Goal: Transaction & Acquisition: Purchase product/service

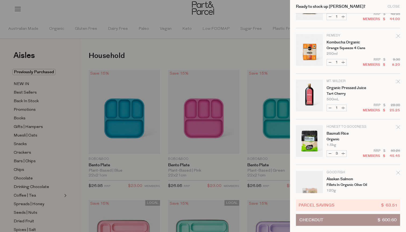
scroll to position [158, 0]
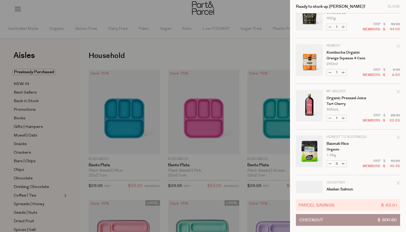
click at [330, 161] on button "Decrease Basmati Rice" at bounding box center [330, 164] width 6 height 6
type input "2"
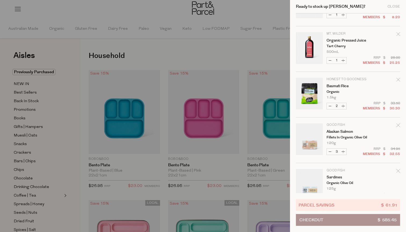
scroll to position [224, 0]
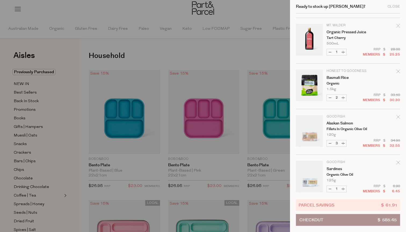
click at [328, 97] on button "Decrease Basmati Rice" at bounding box center [330, 98] width 6 height 6
type input "1"
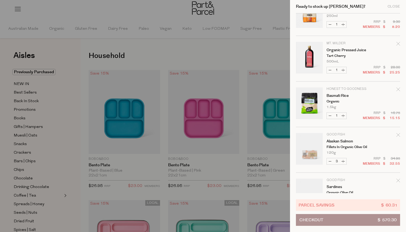
scroll to position [208, 0]
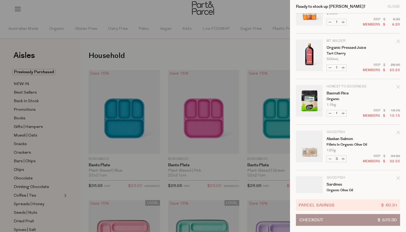
click at [342, 114] on button "Increase Basmati Rice" at bounding box center [343, 113] width 6 height 6
type input "2"
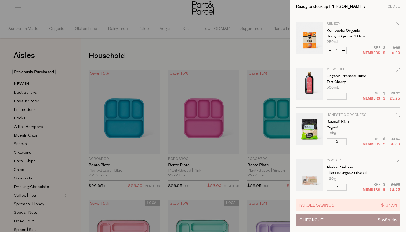
scroll to position [180, 0]
click at [344, 140] on button "Increase Basmati Rice" at bounding box center [343, 142] width 6 height 6
type input "3"
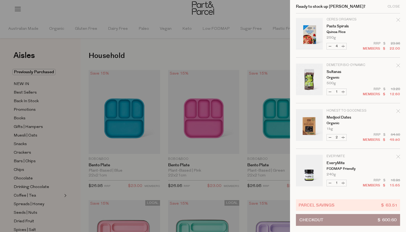
scroll to position [551, 0]
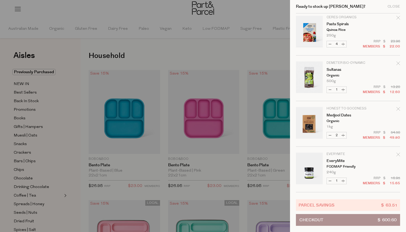
click at [329, 135] on button "Decrease Medjool Dates" at bounding box center [330, 135] width 6 height 6
type input "1"
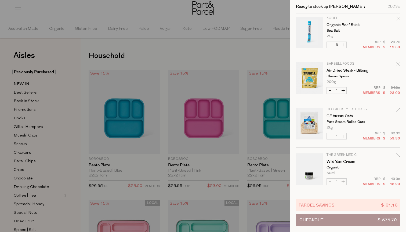
scroll to position [1098, 0]
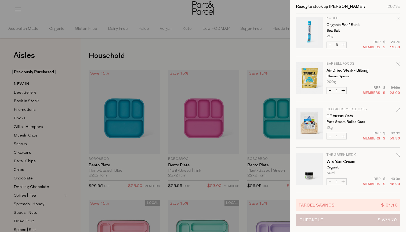
click at [326, 221] on button "Checkout $ 575.70" at bounding box center [348, 220] width 104 height 12
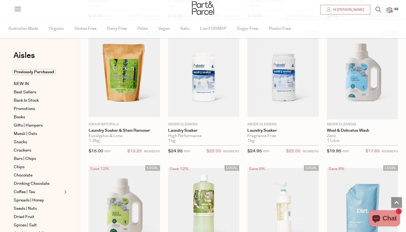
click at [390, 10] on img at bounding box center [389, 10] width 5 height 6
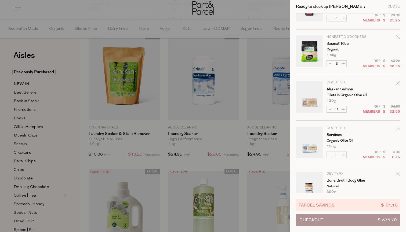
scroll to position [258, 0]
click at [330, 63] on button "Decrease Basmati Rice" at bounding box center [330, 63] width 6 height 6
type input "2"
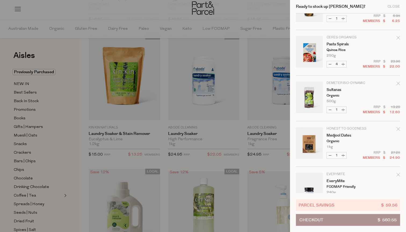
scroll to position [533, 0]
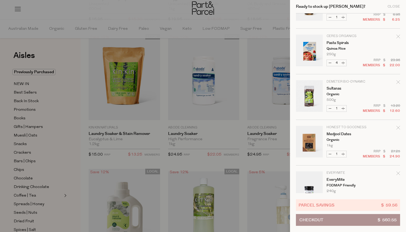
click at [398, 82] on icon "Remove Sultanas" at bounding box center [398, 82] width 4 height 4
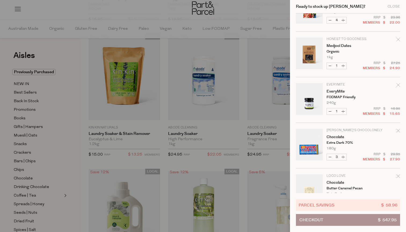
scroll to position [580, 0]
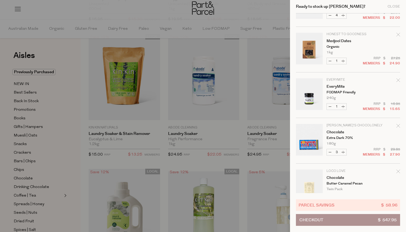
click at [397, 34] on icon "Remove Medjool Dates" at bounding box center [397, 34] width 3 height 3
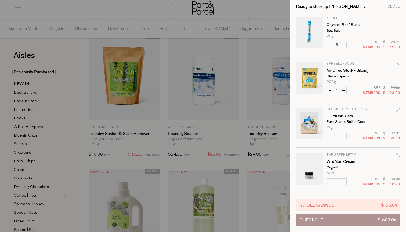
scroll to position [1007, 0]
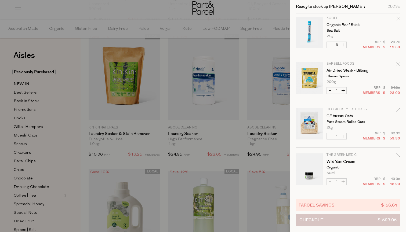
click at [337, 221] on button "Checkout $ 523.05" at bounding box center [348, 220] width 104 height 12
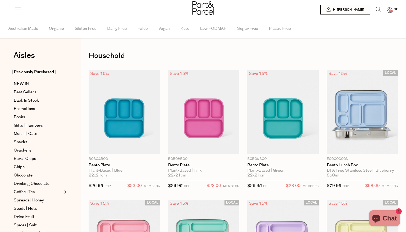
click at [391, 9] on img at bounding box center [389, 10] width 5 height 6
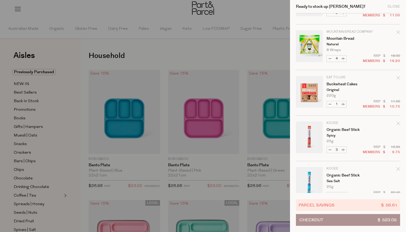
scroll to position [855, 0]
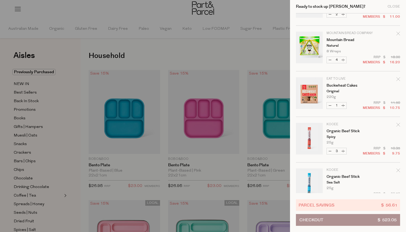
click at [330, 60] on button "Decrease Mountain Bread" at bounding box center [330, 60] width 6 height 6
type input "3"
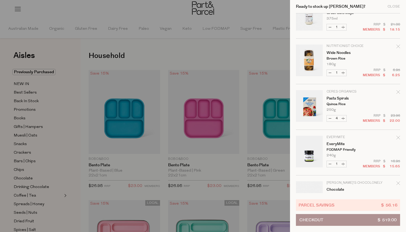
scroll to position [478, 0]
click at [330, 120] on button "Decrease Pasta Spirals" at bounding box center [330, 117] width 6 height 6
type input "3"
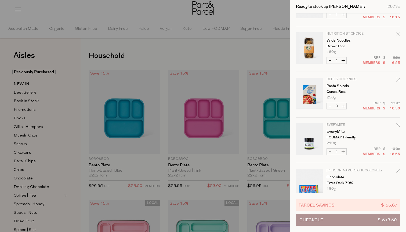
scroll to position [496, 0]
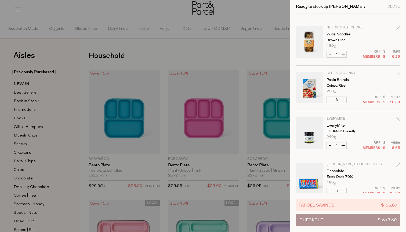
click at [331, 100] on button "Decrease Pasta Spirals" at bounding box center [330, 100] width 6 height 6
type input "2"
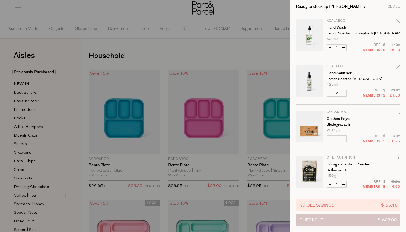
click at [345, 222] on button "Checkout $ 508.00" at bounding box center [348, 220] width 104 height 12
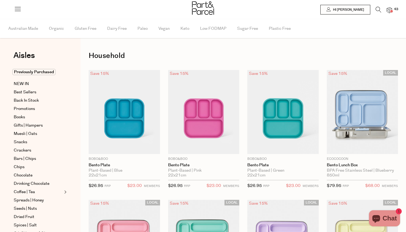
click at [389, 11] on img at bounding box center [389, 10] width 5 height 6
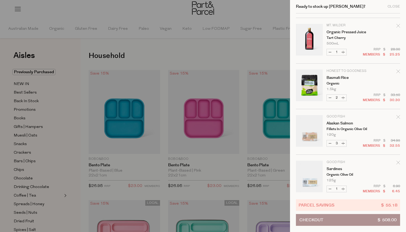
scroll to position [233, 0]
